Goal: Task Accomplishment & Management: Complete application form

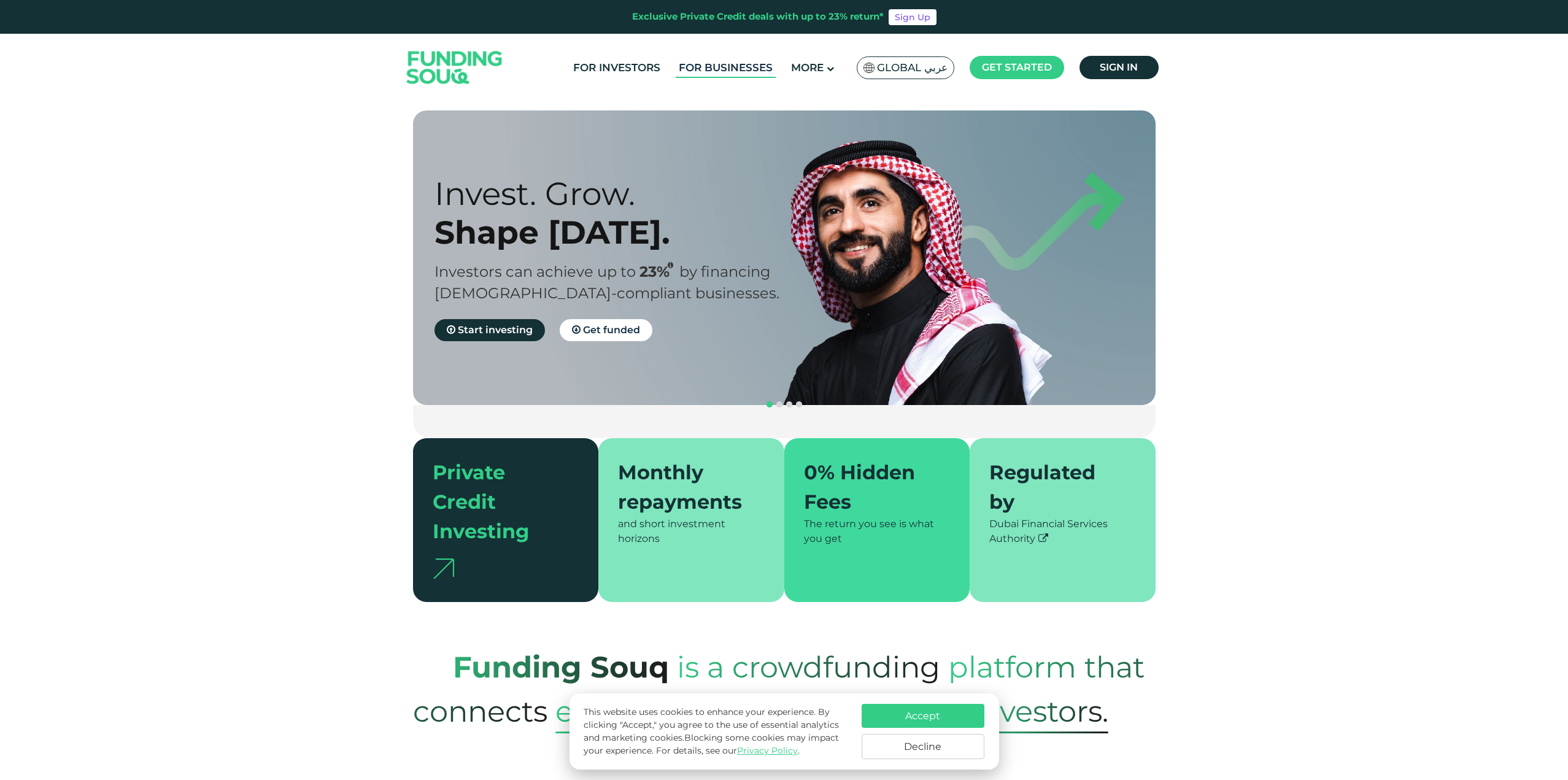
click at [697, 65] on link "For Businesses" at bounding box center [726, 68] width 100 height 20
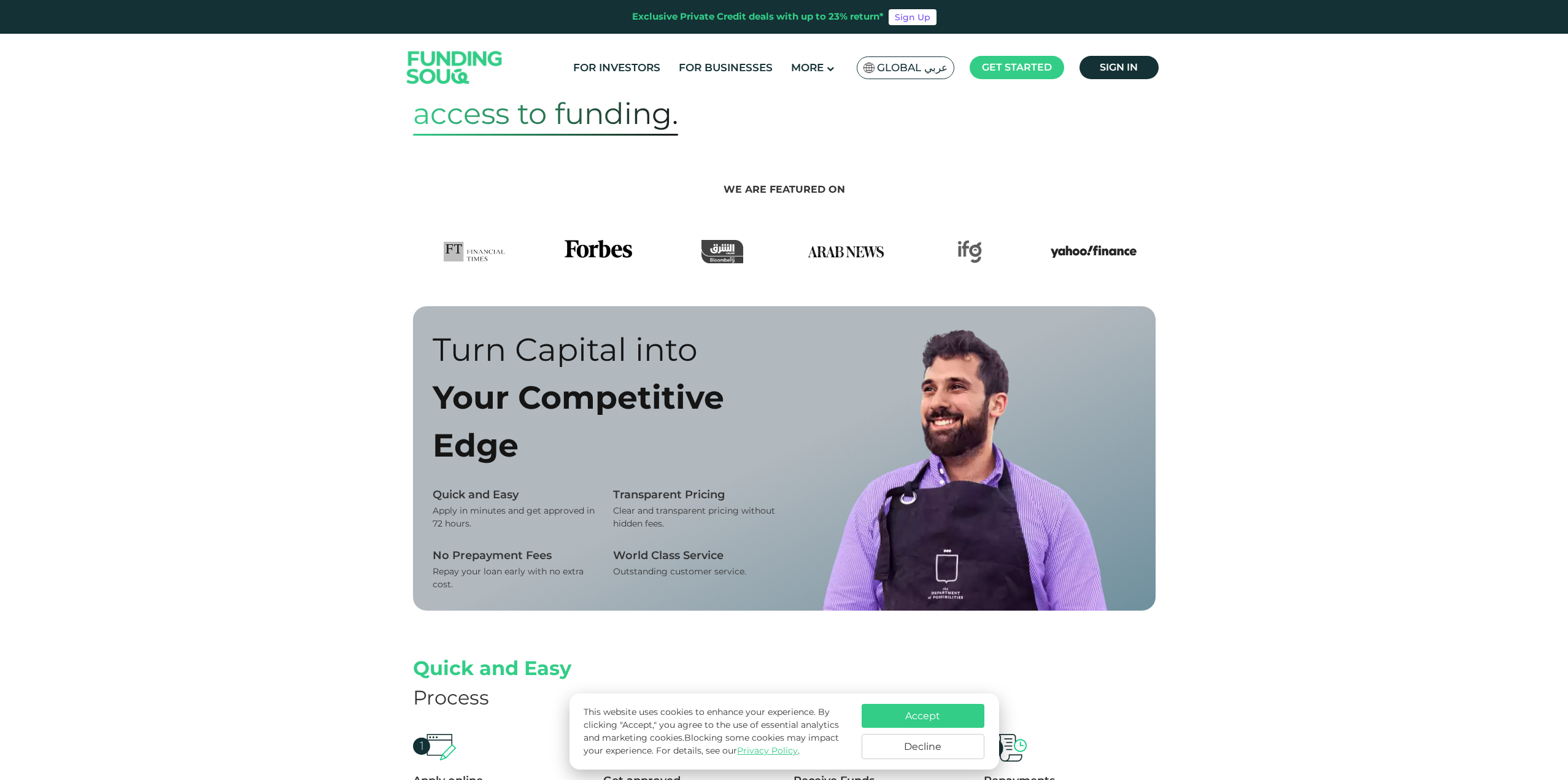
scroll to position [614, 0]
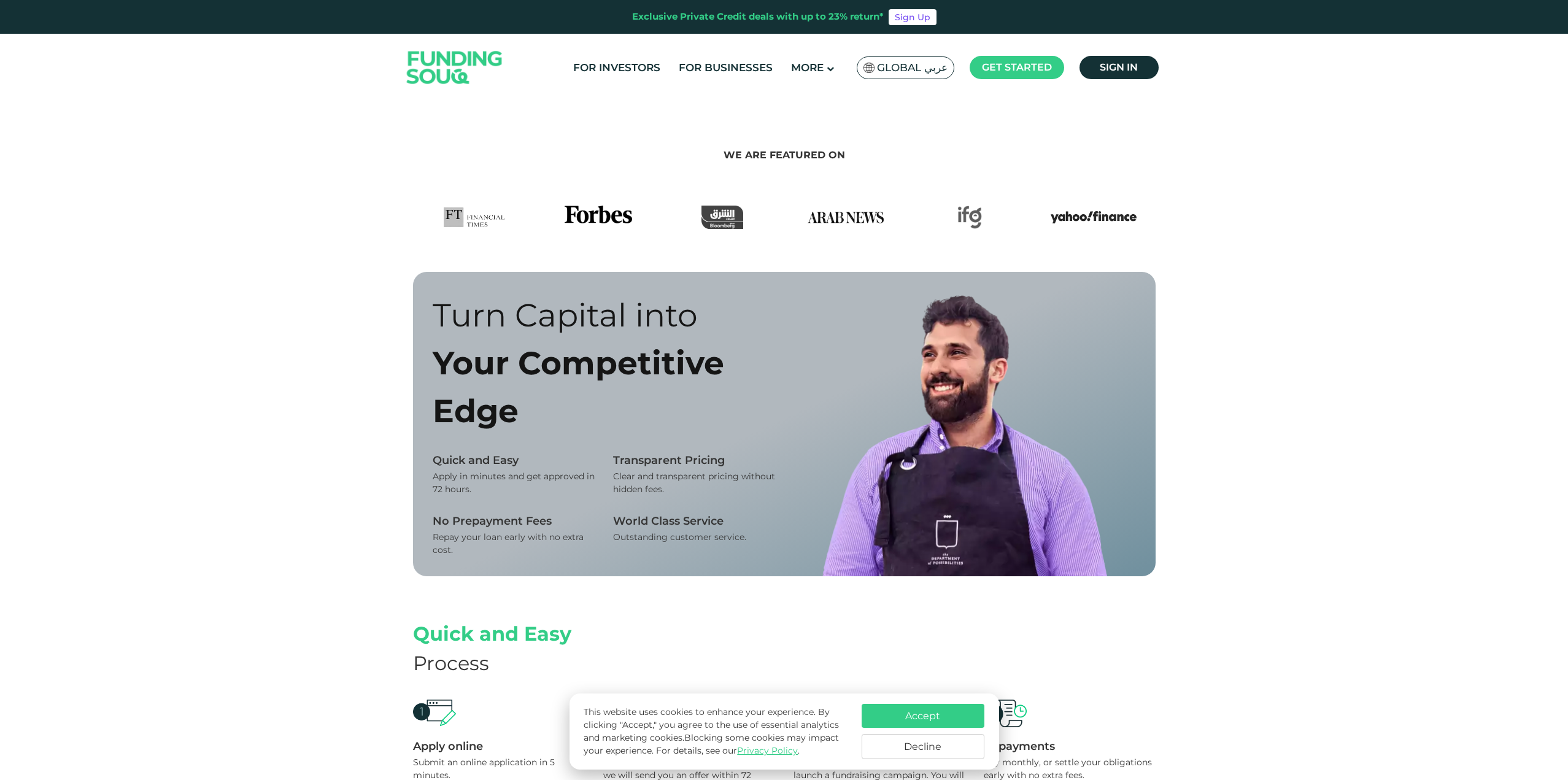
drag, startPoint x: 1375, startPoint y: 601, endPoint x: 1305, endPoint y: 612, distance: 70.9
click at [1375, 601] on div "Turn Capital into Your Competitive Edge Quick and Easy Apply in minutes and get…" at bounding box center [784, 445] width 1568 height 347
click at [918, 711] on button "Accept" at bounding box center [923, 715] width 123 height 24
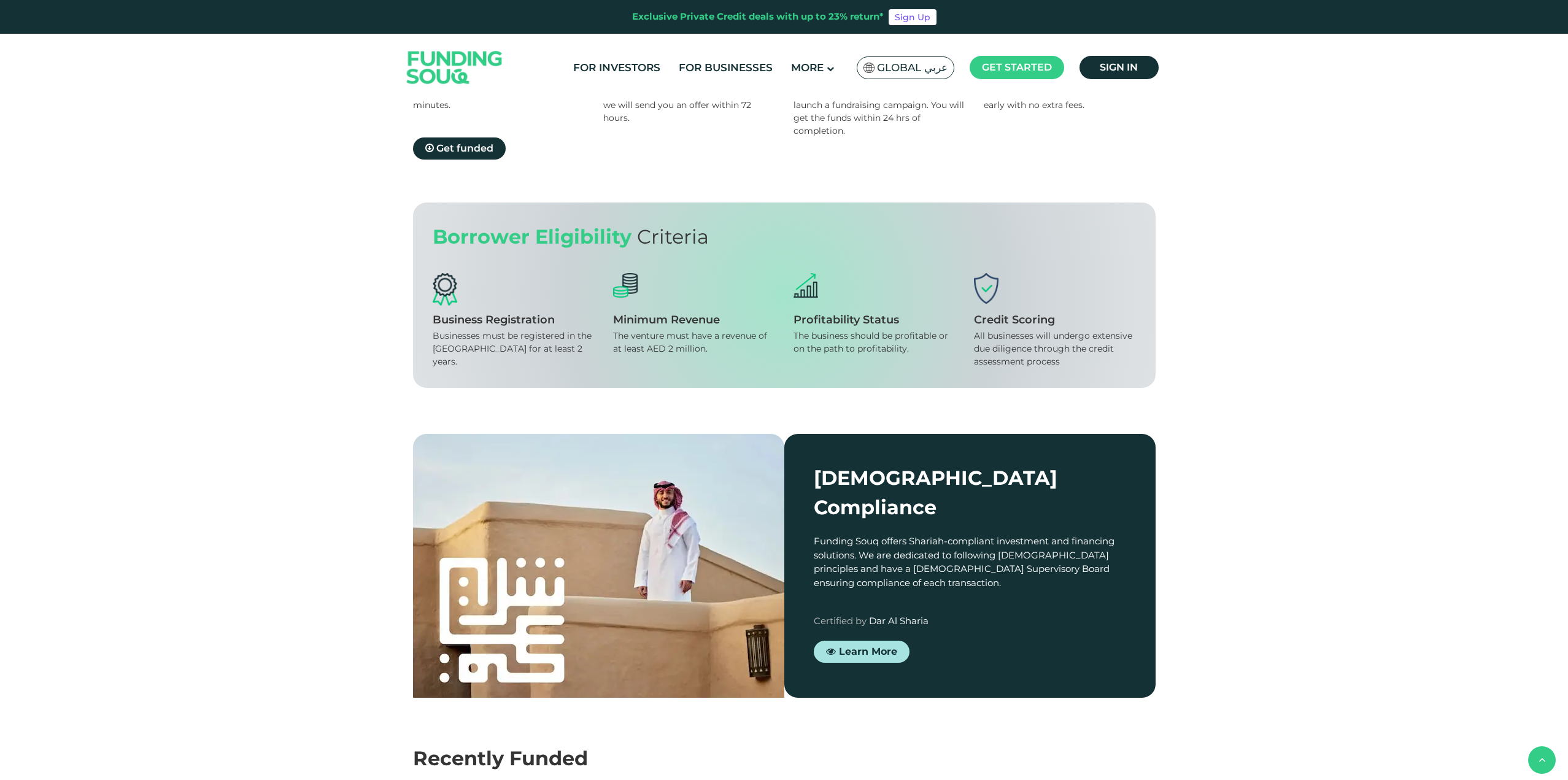
scroll to position [1289, 0]
